Goal: Information Seeking & Learning: Learn about a topic

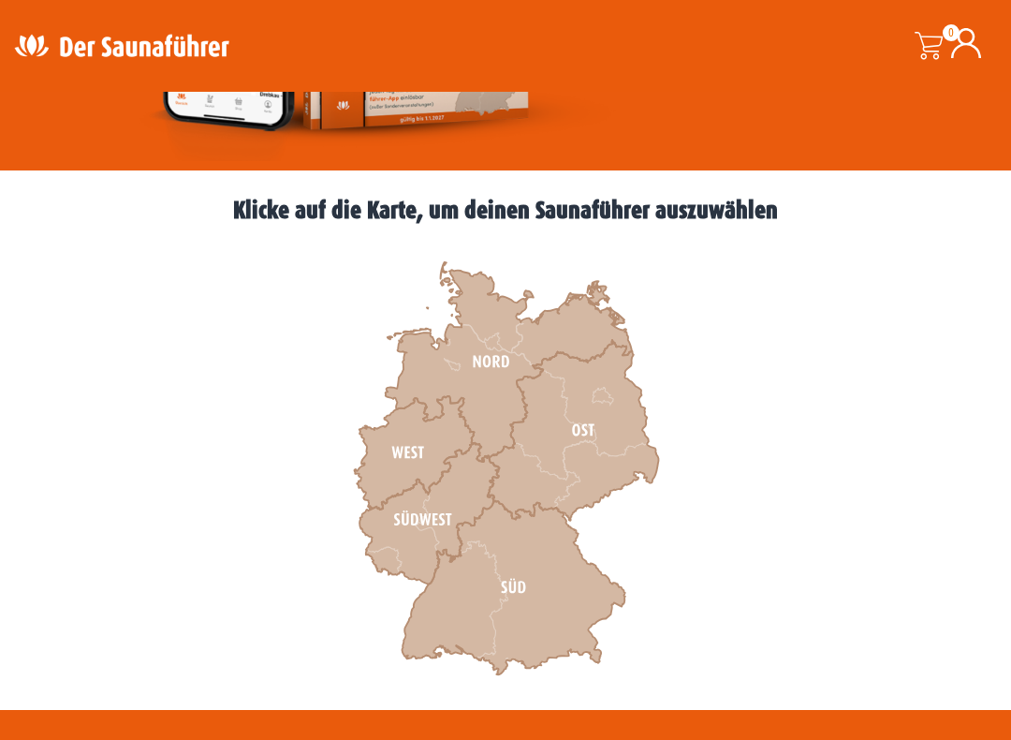
scroll to position [435, 0]
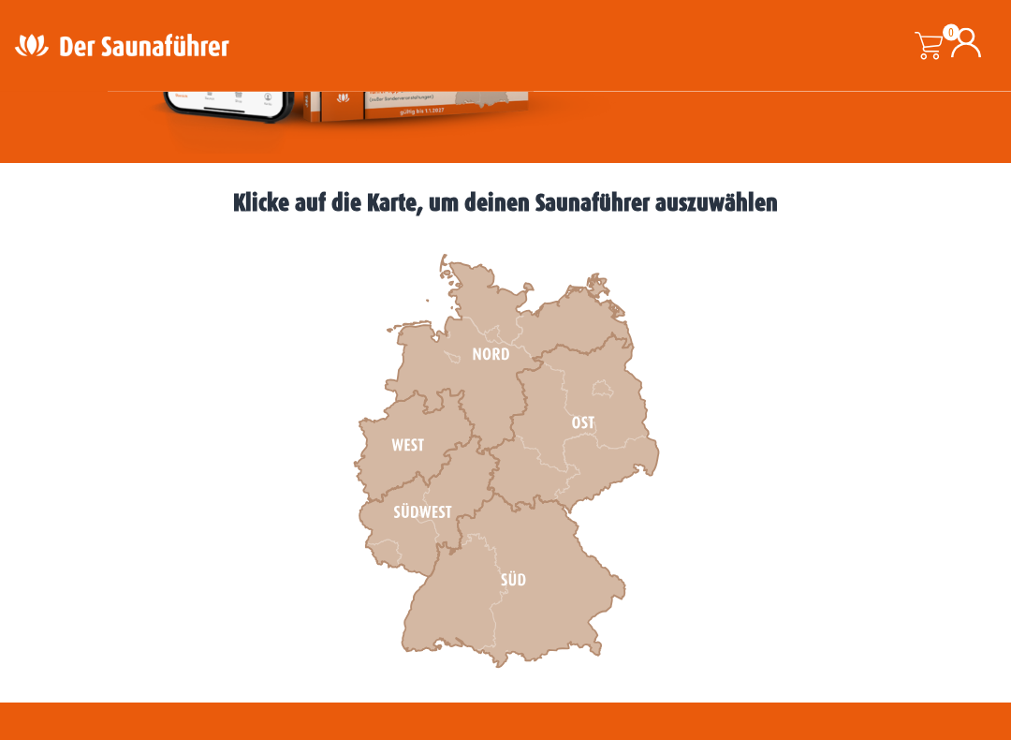
click at [482, 361] on icon at bounding box center [508, 355] width 247 height 199
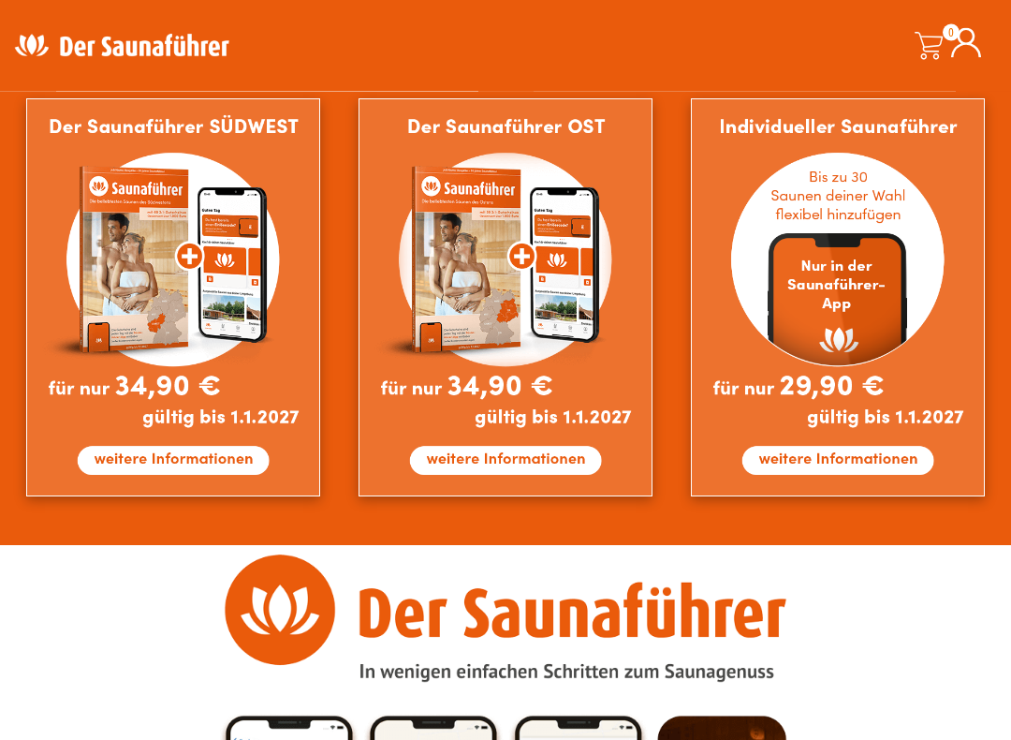
scroll to position [1572, 0]
click at [801, 435] on img at bounding box center [837, 297] width 293 height 398
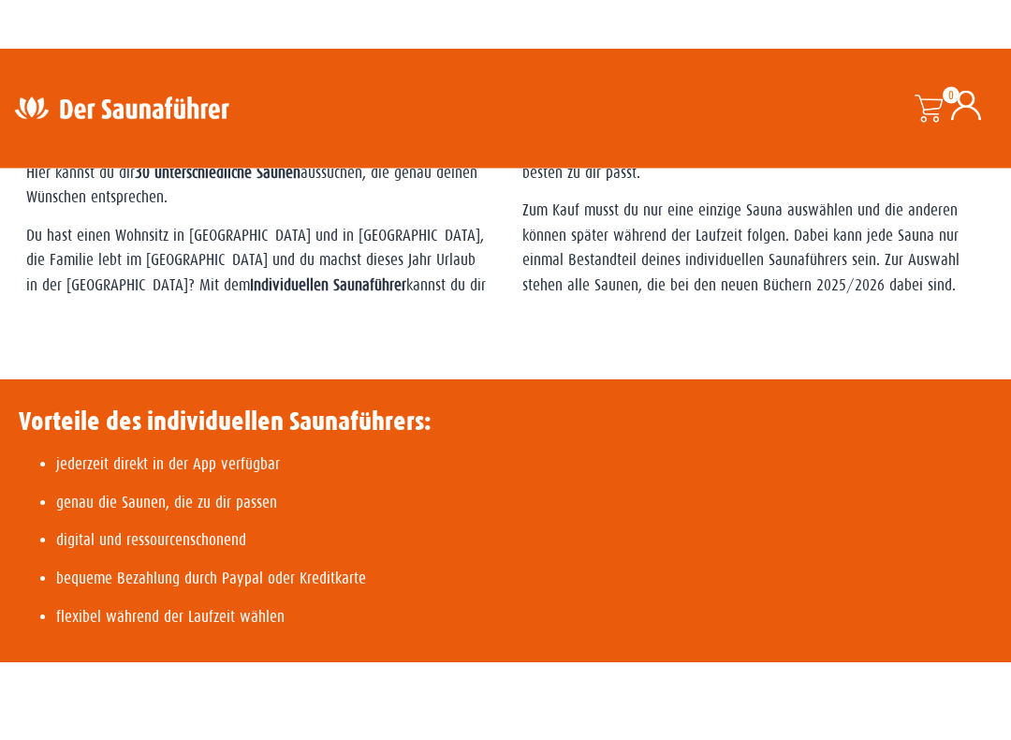
scroll to position [627, 0]
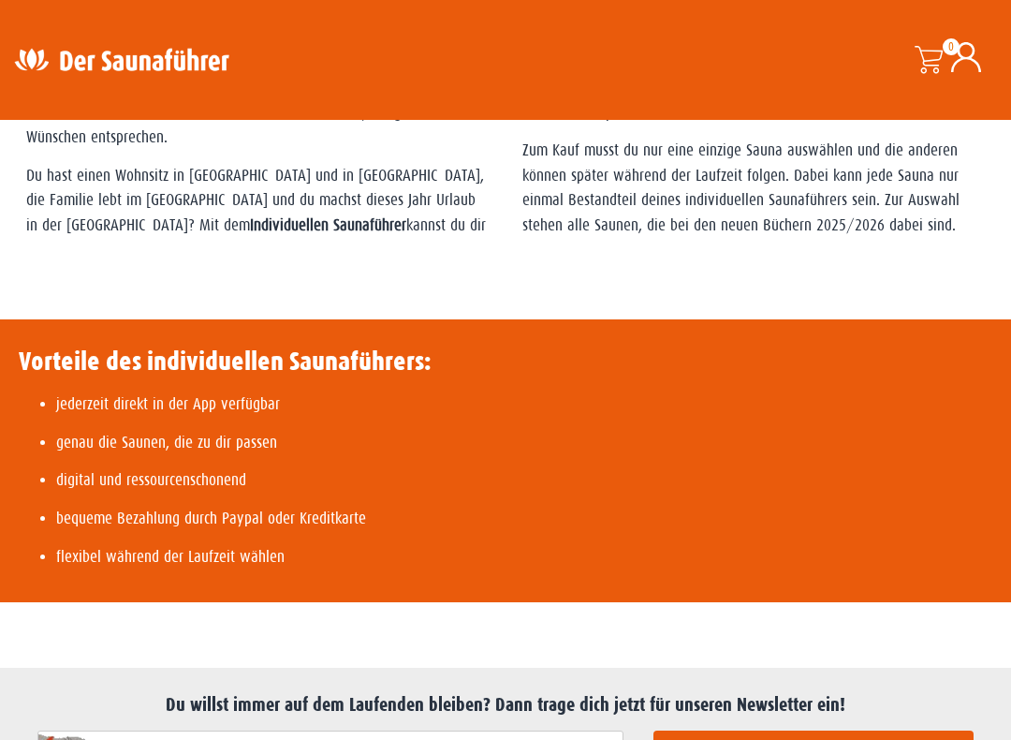
click at [114, 377] on h3 "Vorteile des individuellen Saunaführers:" at bounding box center [225, 361] width 413 height 32
click at [97, 531] on p "bequeme Bezahlung durch Paypal oder Kreditkarte" at bounding box center [243, 518] width 375 height 24
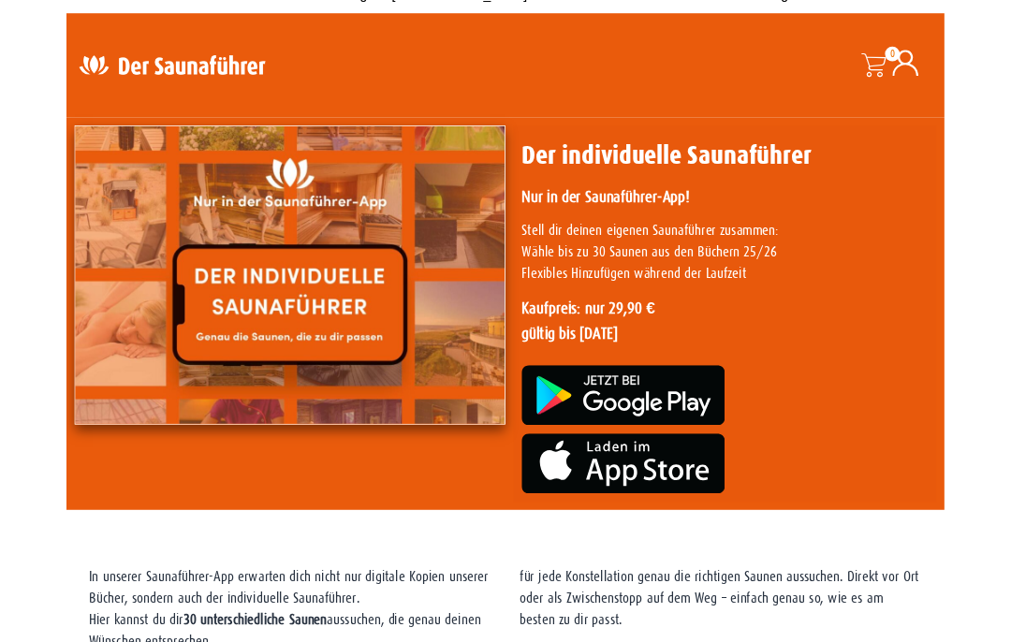
scroll to position [25, 0]
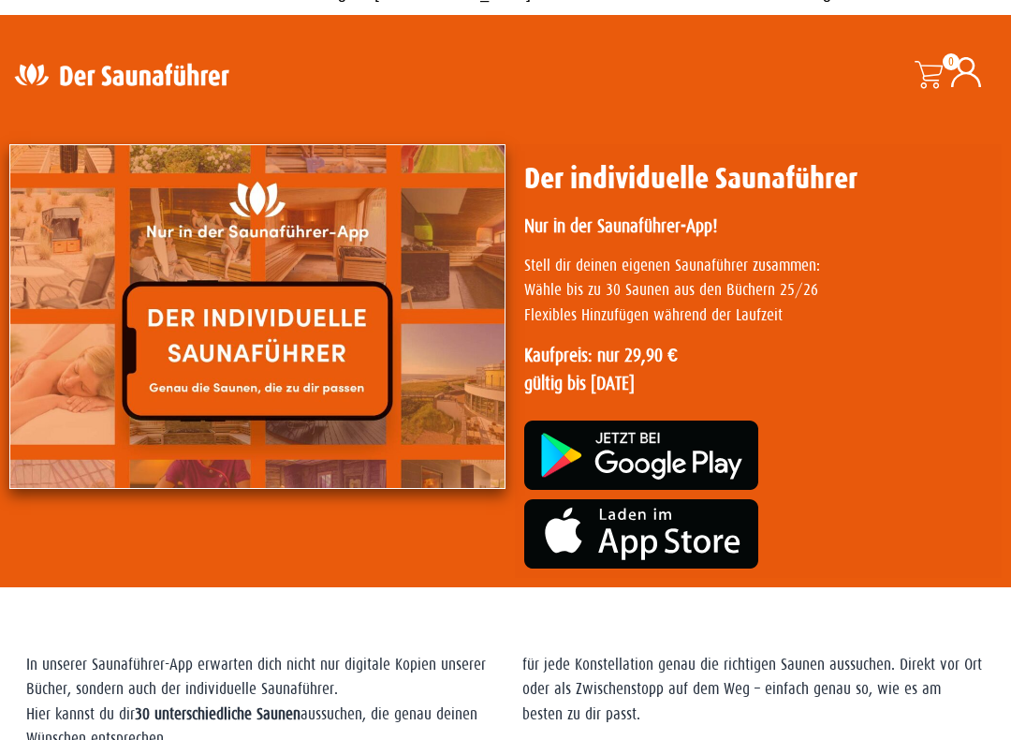
click at [580, 525] on img at bounding box center [641, 534] width 234 height 69
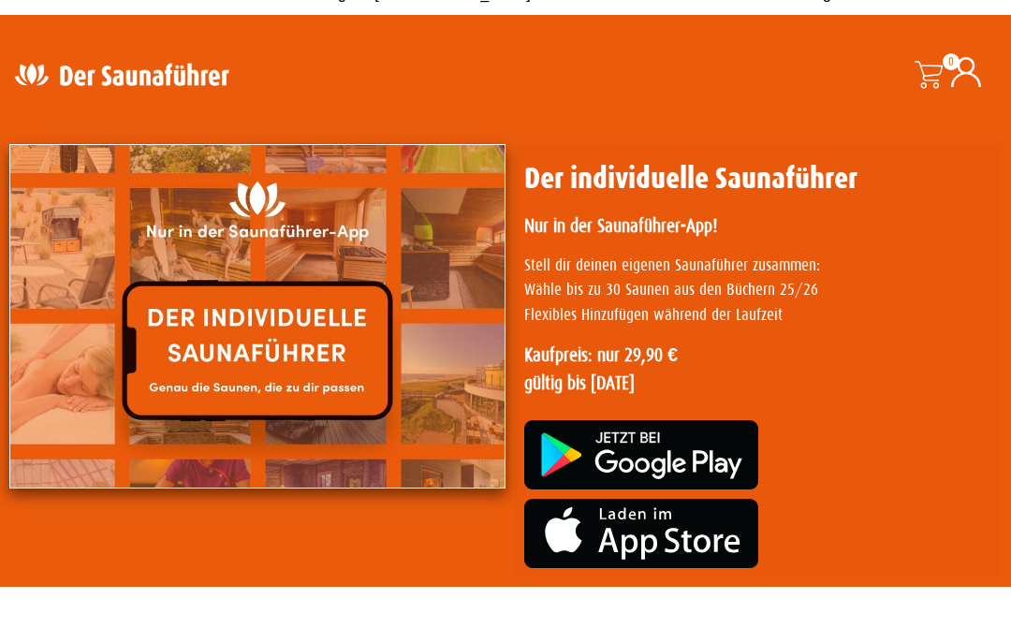
scroll to position [26, 0]
